Goal: Find specific page/section: Find specific page/section

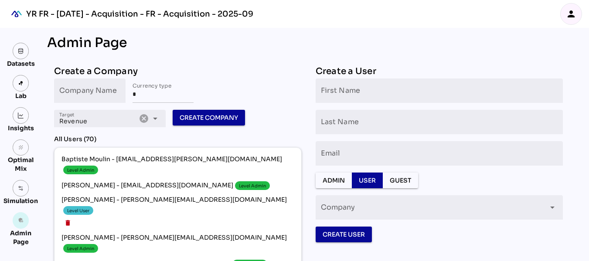
click at [570, 20] on div "person" at bounding box center [570, 13] width 21 height 21
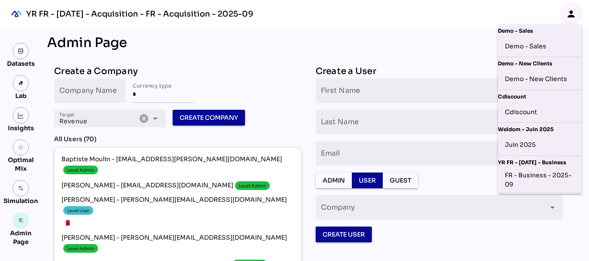
click at [570, 20] on div "person" at bounding box center [570, 13] width 21 height 21
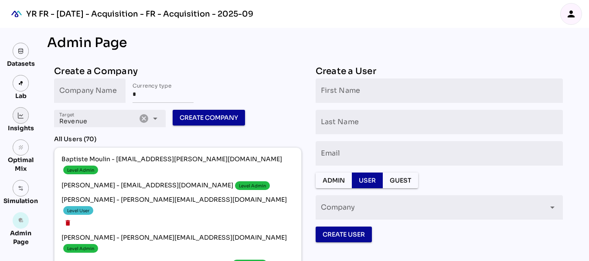
click at [23, 115] on img at bounding box center [21, 115] width 6 height 6
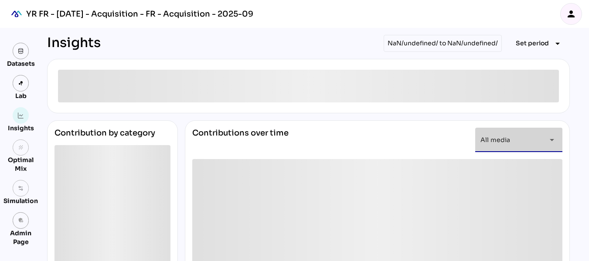
click at [556, 140] on icon "arrow_drop_down" at bounding box center [551, 140] width 10 height 10
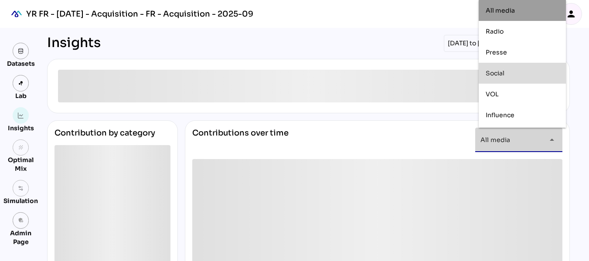
click at [528, 73] on div "Social" at bounding box center [521, 73] width 73 height 7
type input "******"
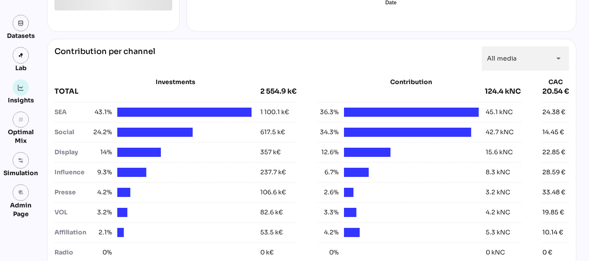
scroll to position [294, 0]
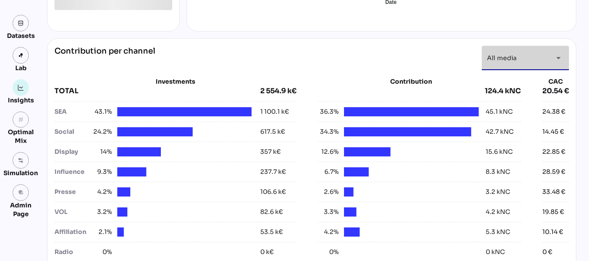
click at [558, 63] on icon "arrow_drop_down" at bounding box center [558, 58] width 10 height 10
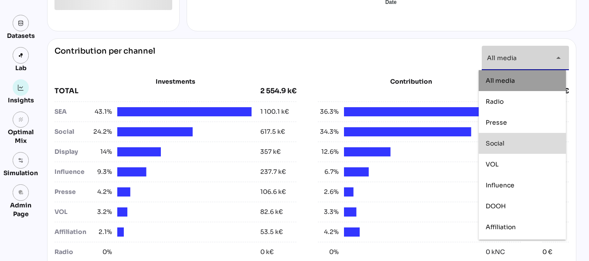
click at [516, 138] on div "Social" at bounding box center [521, 143] width 73 height 14
type input "******"
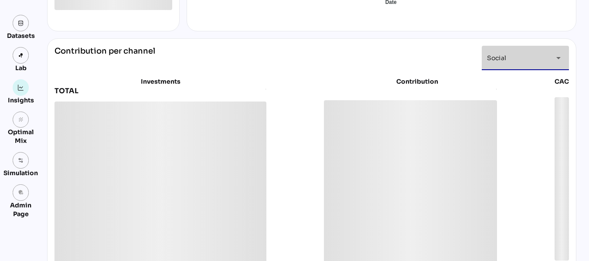
click at [570, 57] on div "Contribution per channel Social ****** arrow_drop_down Investments TOTAL Contri…" at bounding box center [311, 155] width 529 height 234
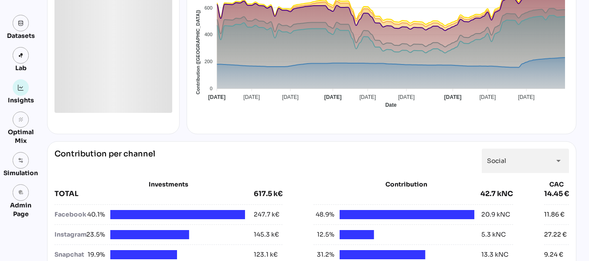
scroll to position [0, 0]
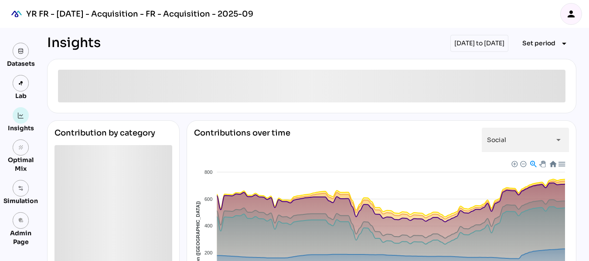
click at [571, 16] on icon "person" at bounding box center [570, 14] width 10 height 10
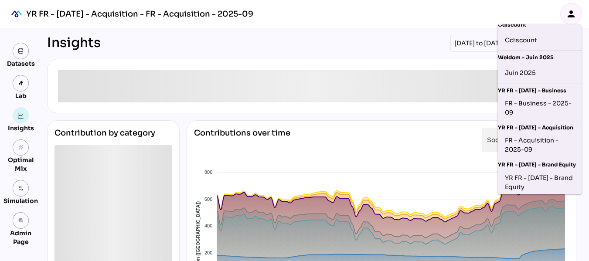
scroll to position [72, 0]
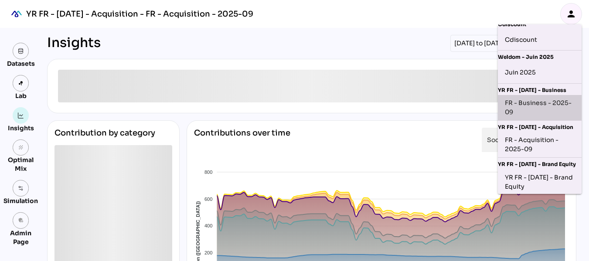
click at [546, 98] on div "FR - Business - 2025-09" at bounding box center [539, 107] width 84 height 25
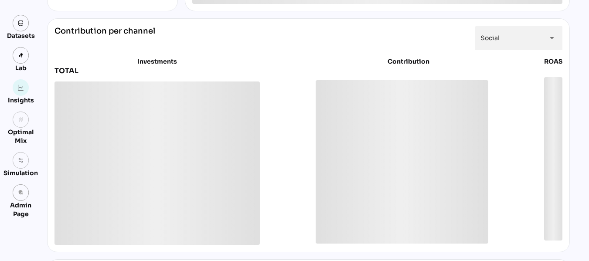
scroll to position [315, 0]
